Goal: Find specific page/section: Find specific page/section

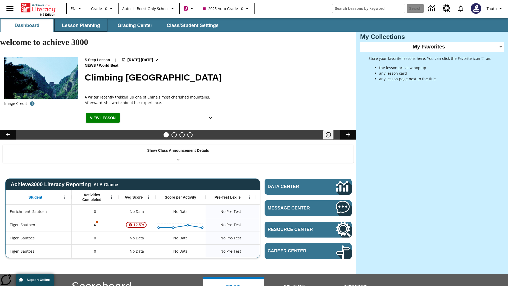
click at [81, 25] on button "Lesson Planning" at bounding box center [81, 25] width 53 height 13
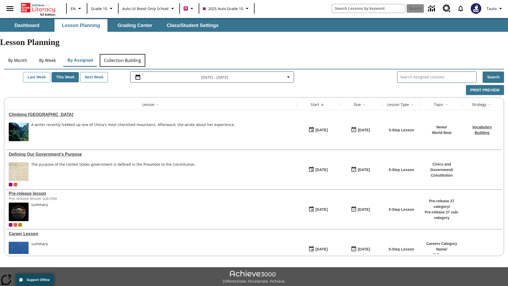
click at [122, 54] on button "Collection Building" at bounding box center [123, 60] width 46 height 13
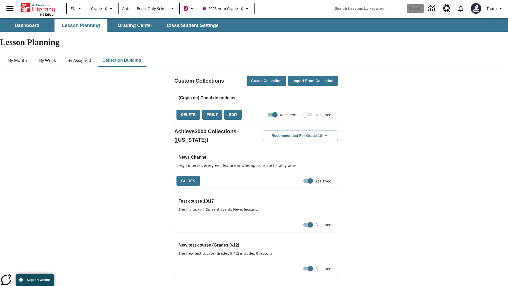
checkbox input "true"
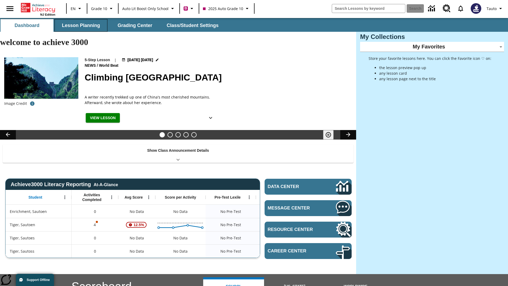
click at [81, 25] on button "Lesson Planning" at bounding box center [81, 25] width 53 height 13
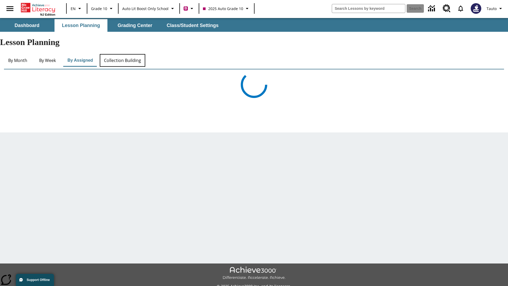
click at [122, 54] on button "Collection Building" at bounding box center [123, 60] width 46 height 13
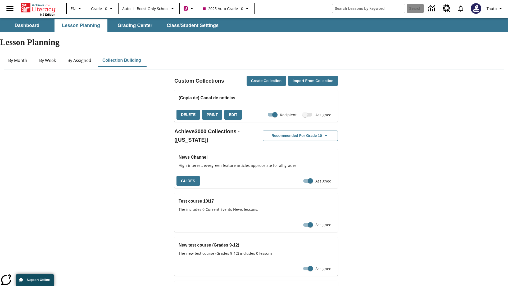
checkbox input "false"
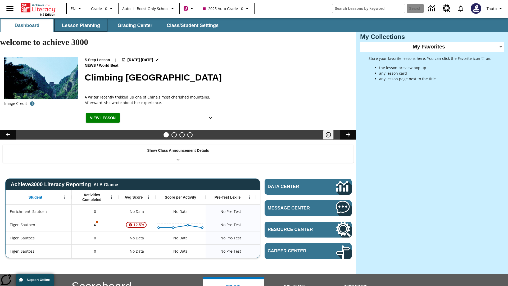
click at [81, 25] on button "Lesson Planning" at bounding box center [81, 25] width 53 height 13
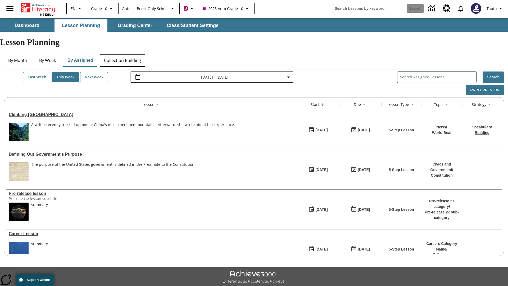
click at [122, 54] on button "Collection Building" at bounding box center [123, 60] width 46 height 13
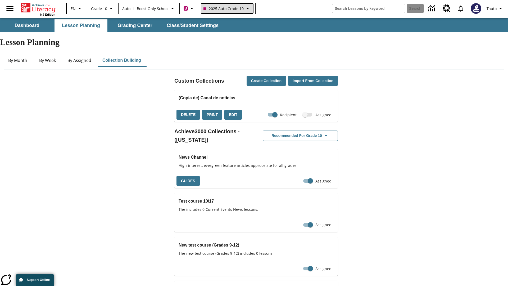
click at [227, 8] on span "2025 Auto Grade 10" at bounding box center [224, 9] width 40 height 6
